Goal: Find specific page/section

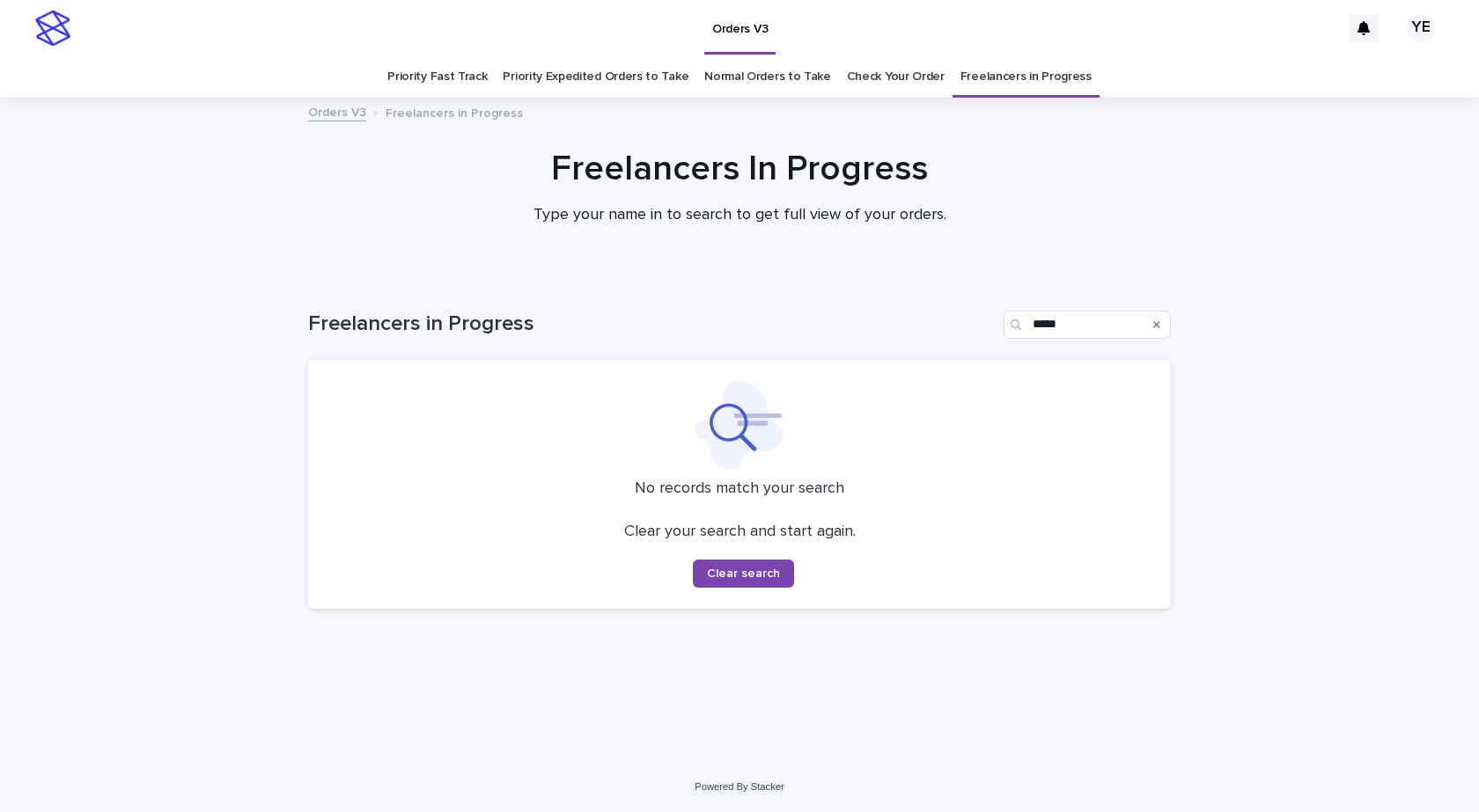
click at [1348, 411] on div "Loading... Saving… Loading... Saving… Freelancers in Progress ***** No records …" at bounding box center [740, 518] width 1479 height 486
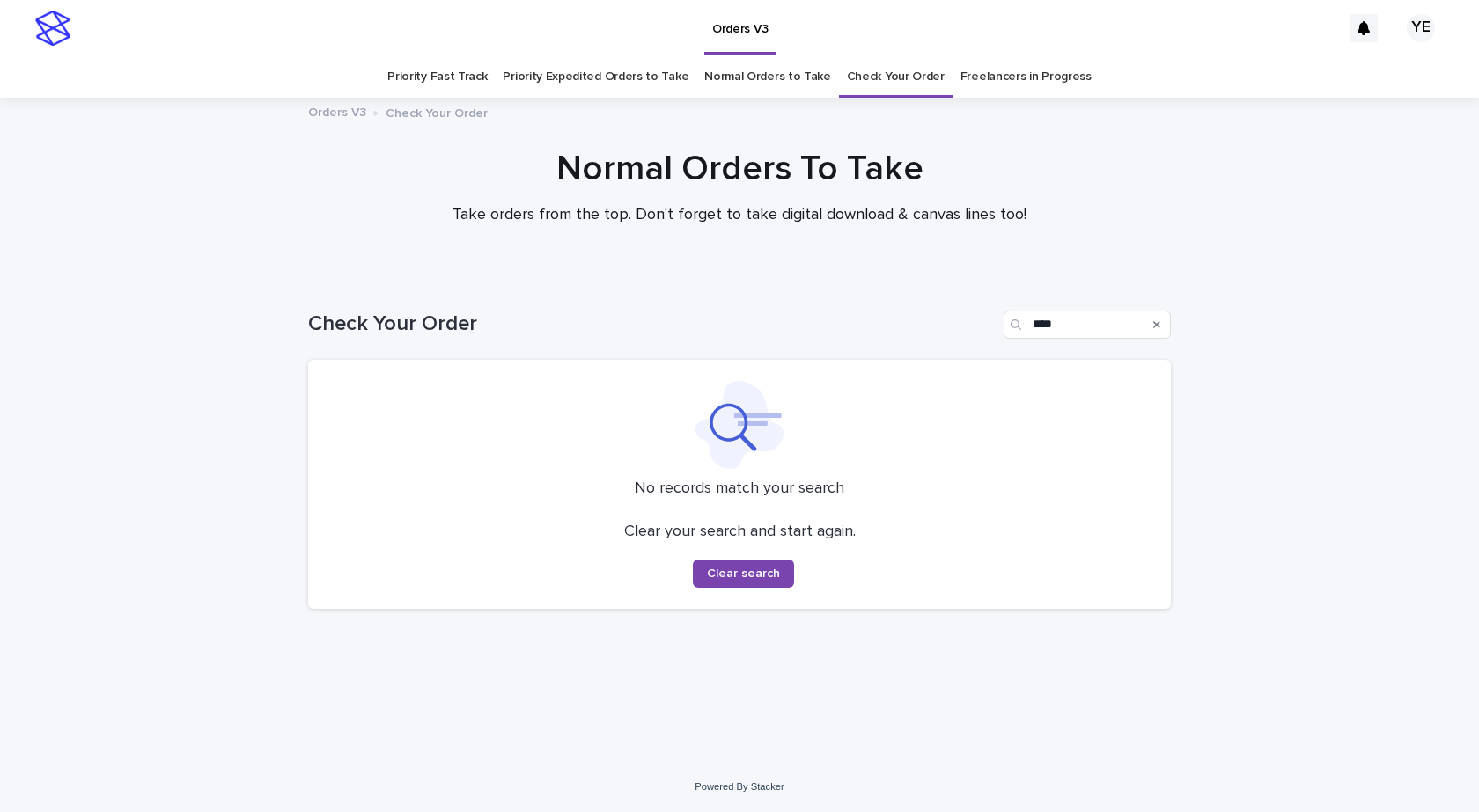
click at [191, 403] on div "Loading... Saving… Loading... Saving… Check Your Order **** No records match yo…" at bounding box center [740, 518] width 1479 height 486
